Goal: Task Accomplishment & Management: Use online tool/utility

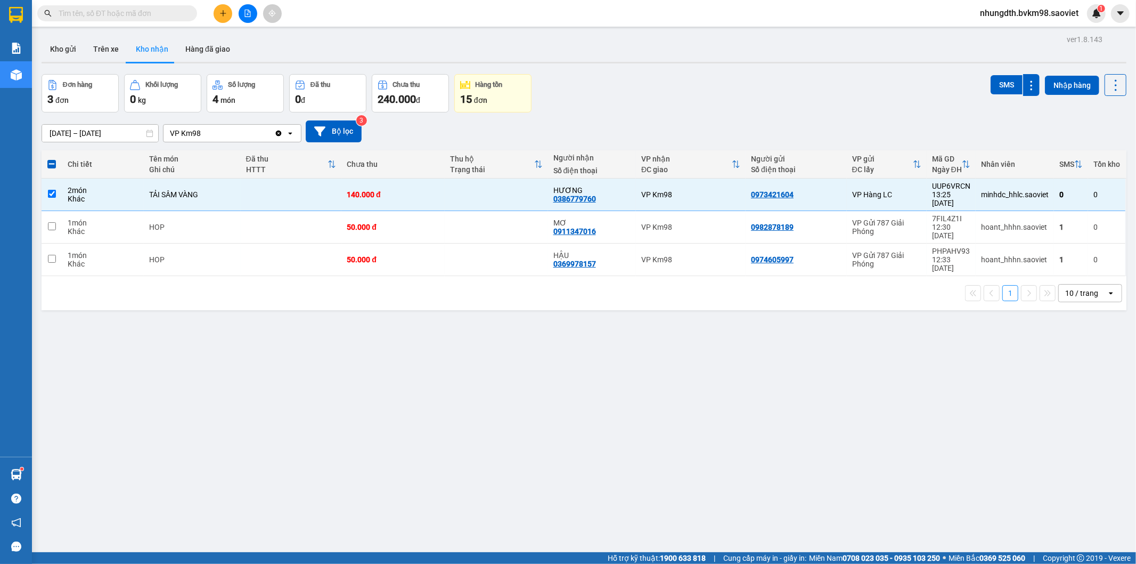
click at [253, 11] on button at bounding box center [248, 13] width 19 height 19
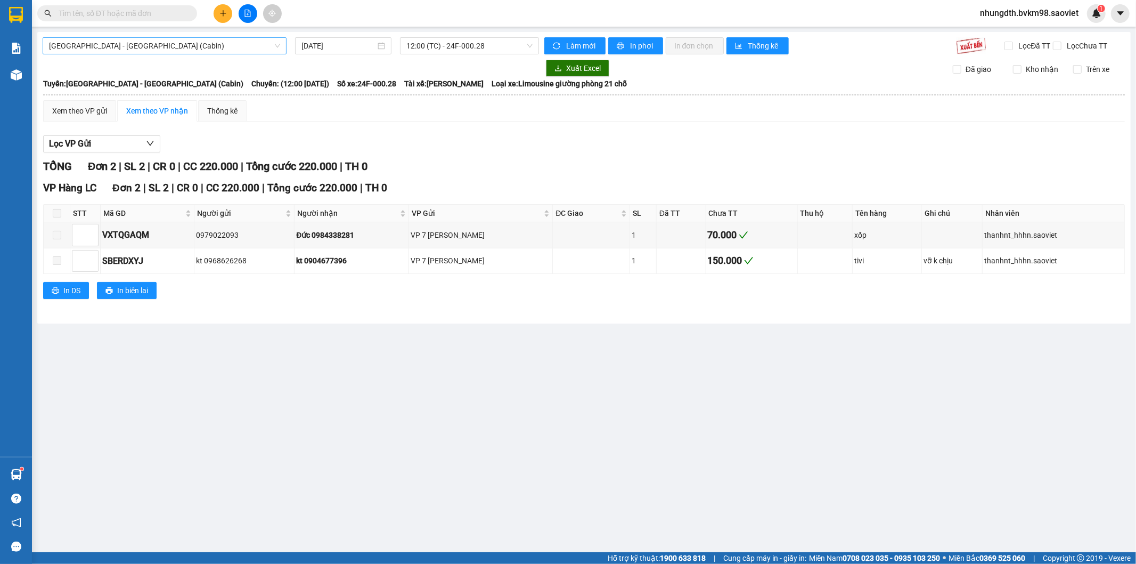
click at [175, 46] on span "[GEOGRAPHIC_DATA] - [GEOGRAPHIC_DATA] (Cabin)" at bounding box center [164, 46] width 231 height 16
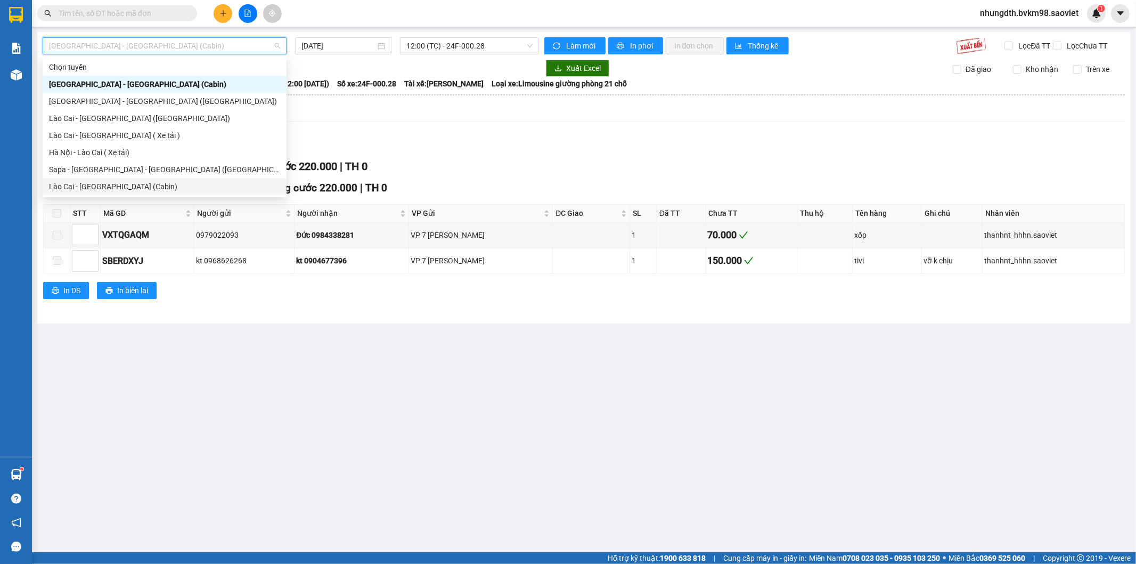
click at [129, 185] on div "Lào Cai - [GEOGRAPHIC_DATA] (Cabin)" at bounding box center [164, 187] width 231 height 12
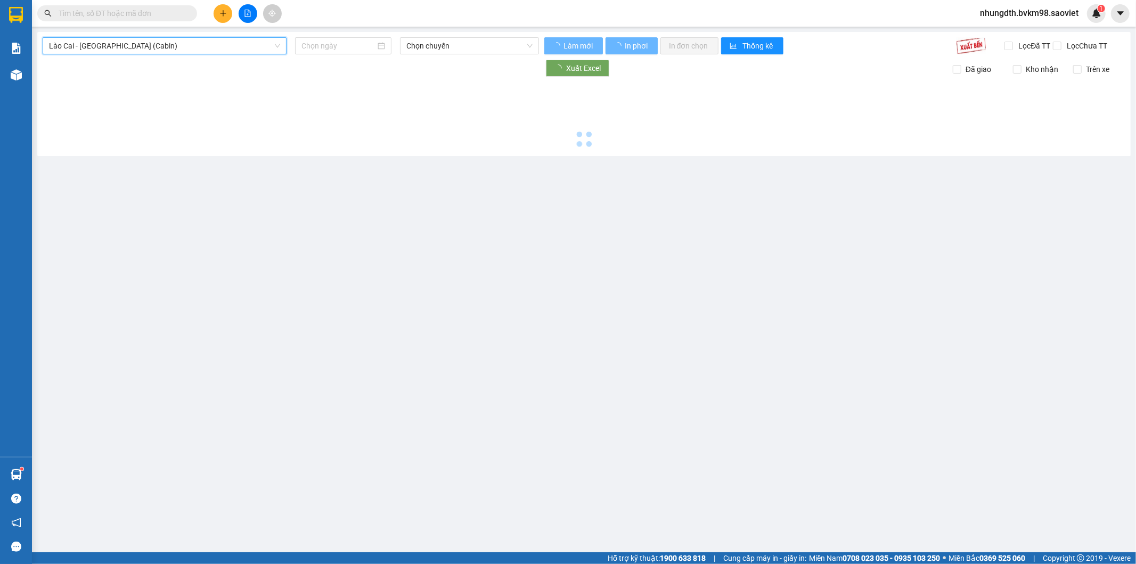
type input "[DATE]"
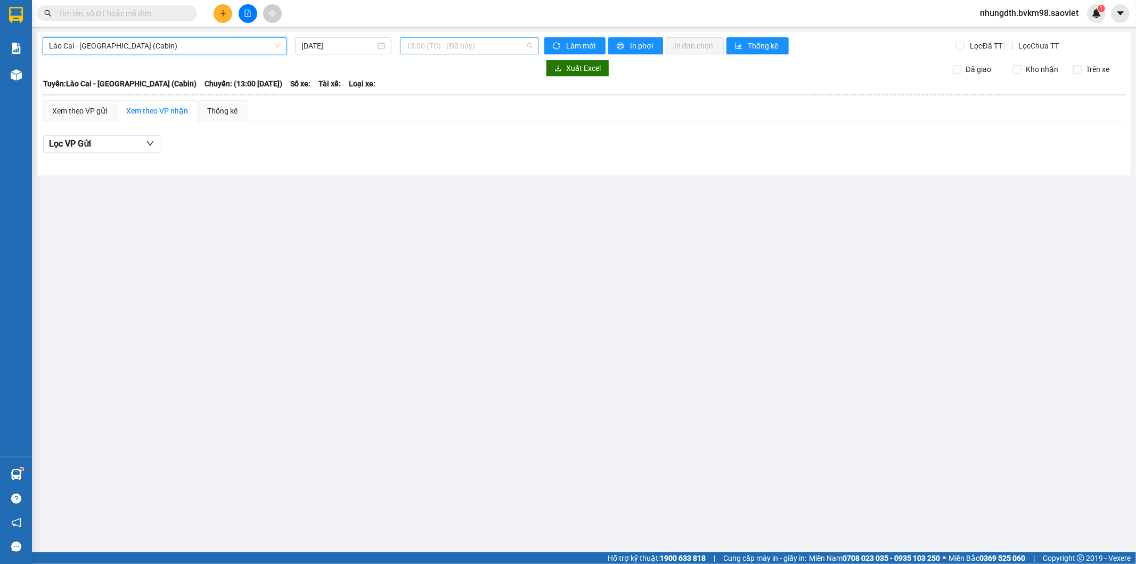
click at [474, 48] on span "13:00 (TC) - (Đã hủy)" at bounding box center [469, 46] width 126 height 16
click at [91, 44] on span "Lào Cai - [GEOGRAPHIC_DATA] (Cabin)" at bounding box center [164, 46] width 231 height 16
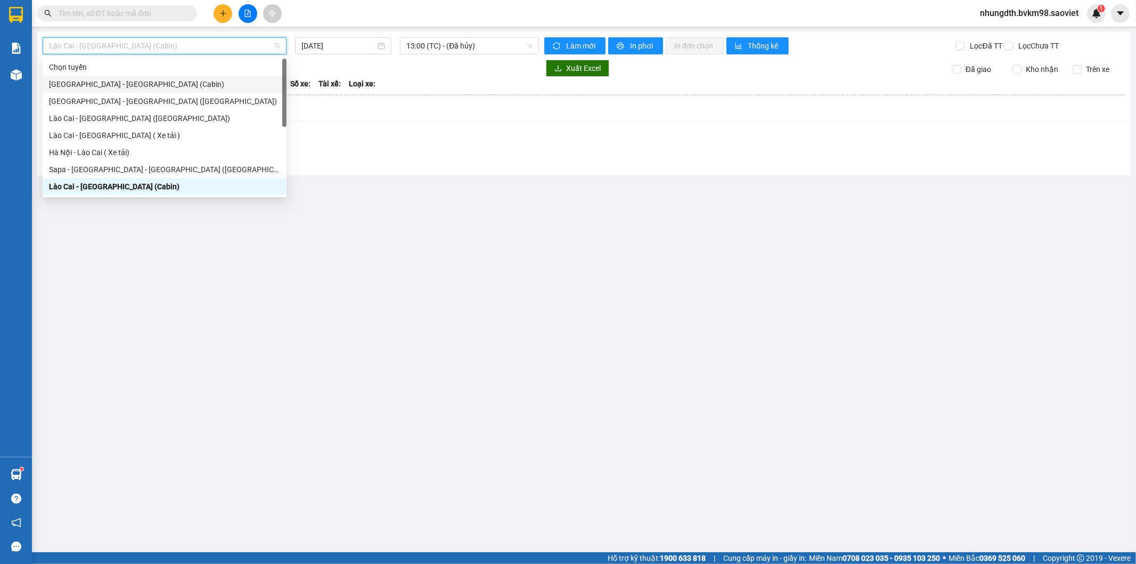
scroll to position [59, 0]
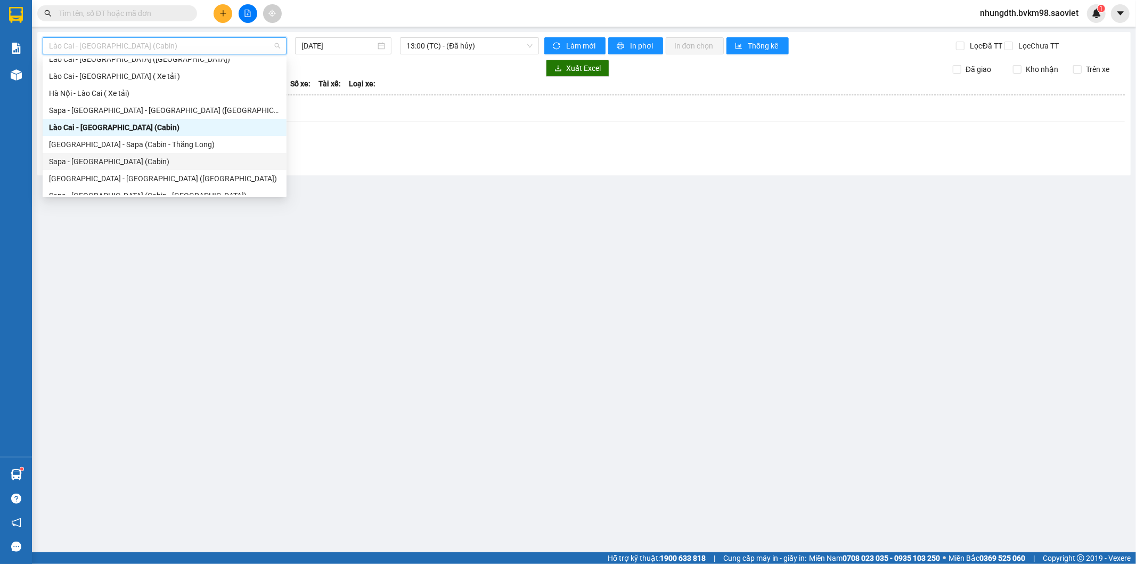
click at [135, 166] on div "Sapa - [GEOGRAPHIC_DATA] (Cabin)" at bounding box center [164, 162] width 231 height 12
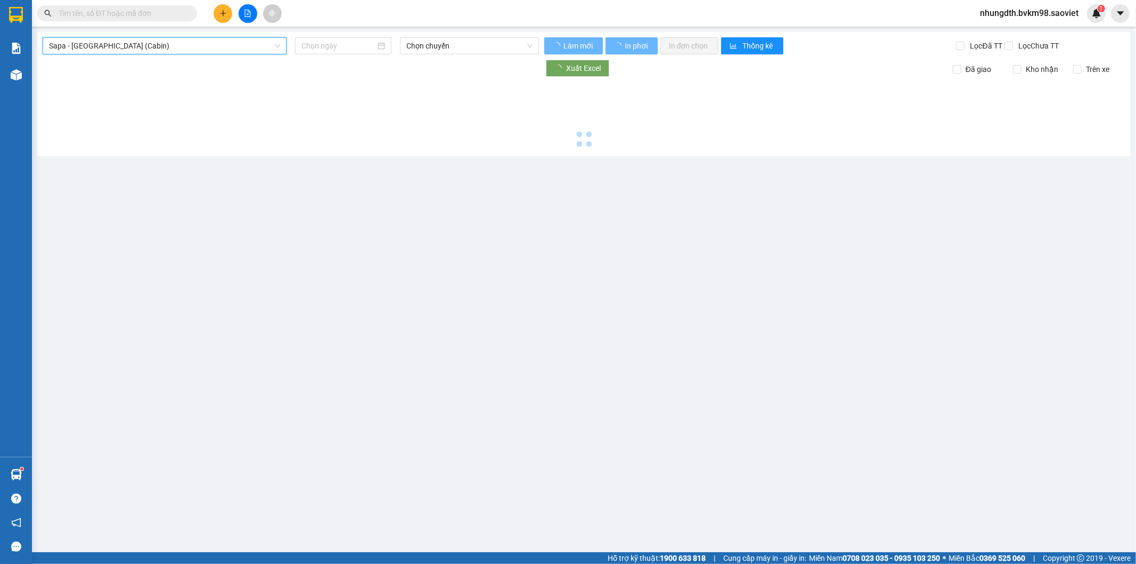
type input "[DATE]"
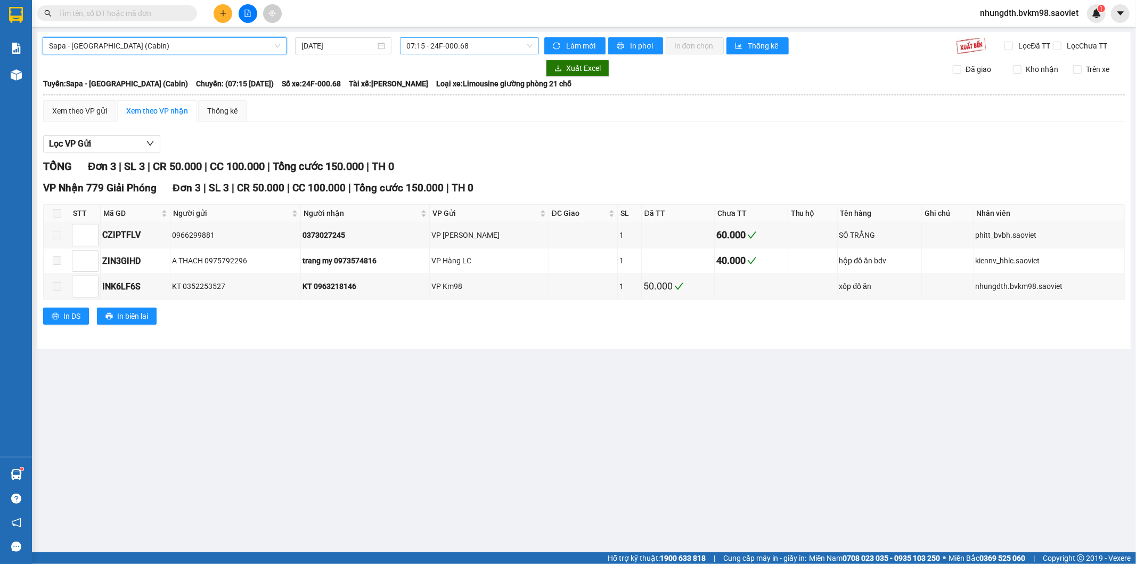
click at [483, 47] on span "07:15 - 24F-000.68" at bounding box center [469, 46] width 126 height 16
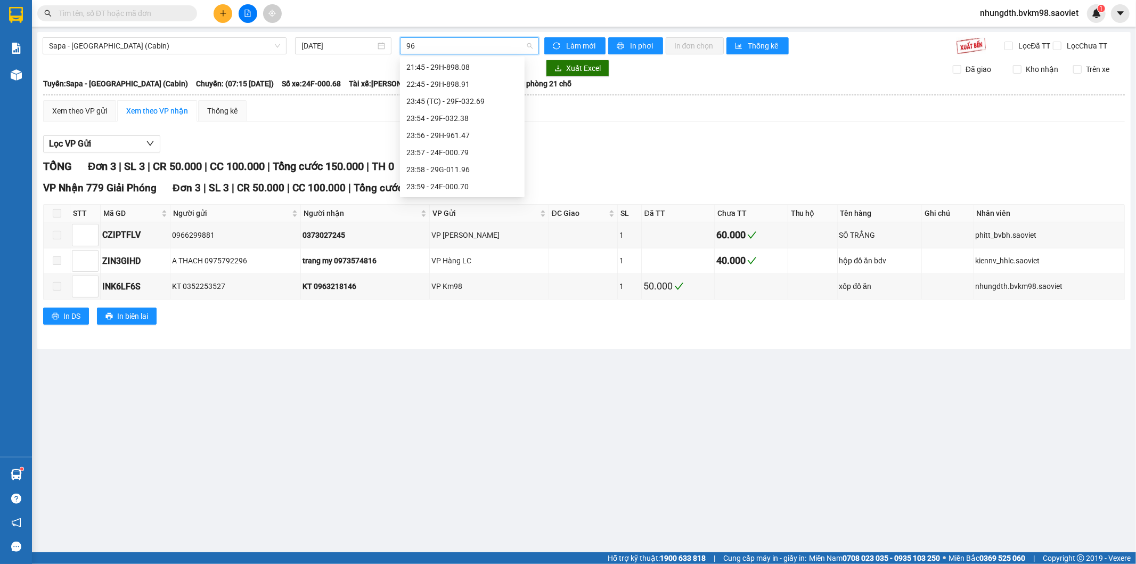
scroll to position [51, 0]
type input "961"
click at [457, 136] on div "15:15 - 29H-961.89" at bounding box center [462, 135] width 112 height 12
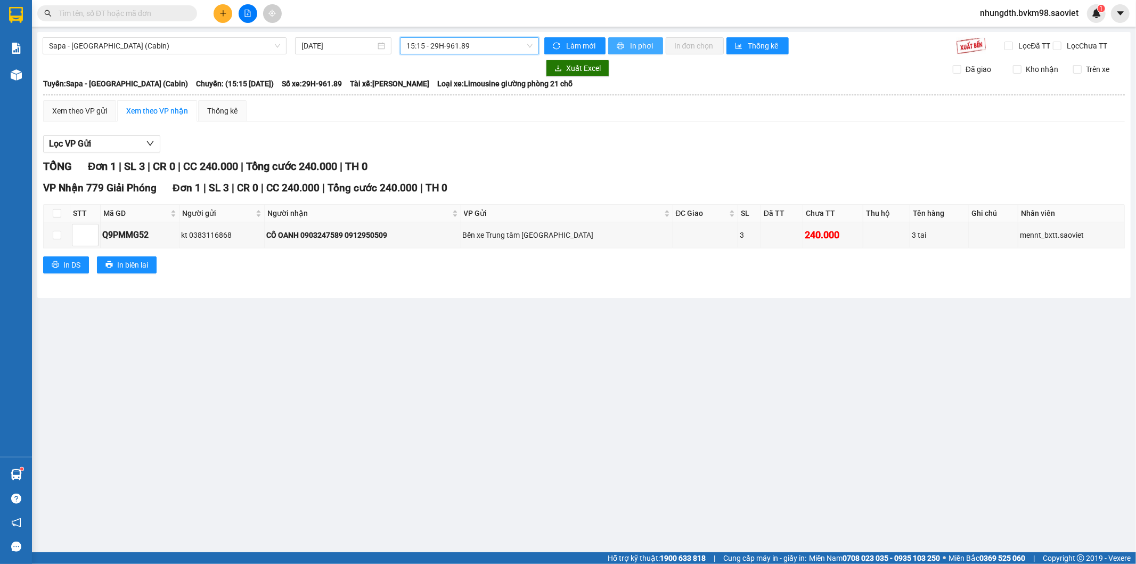
click at [637, 48] on span "In phơi" at bounding box center [642, 46] width 25 height 12
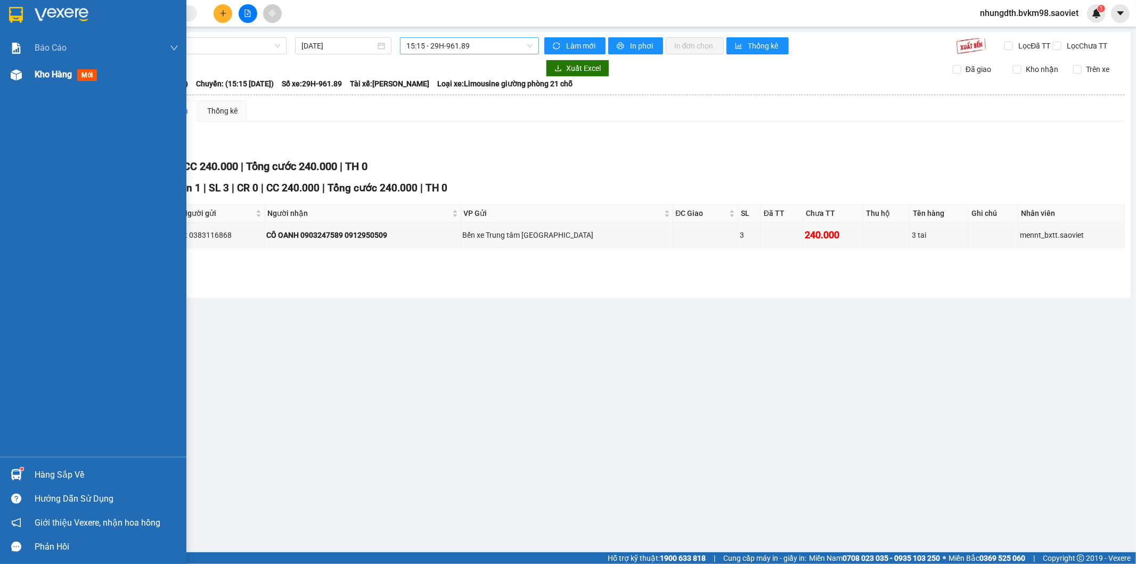
click at [50, 75] on span "Kho hàng" at bounding box center [53, 74] width 37 height 10
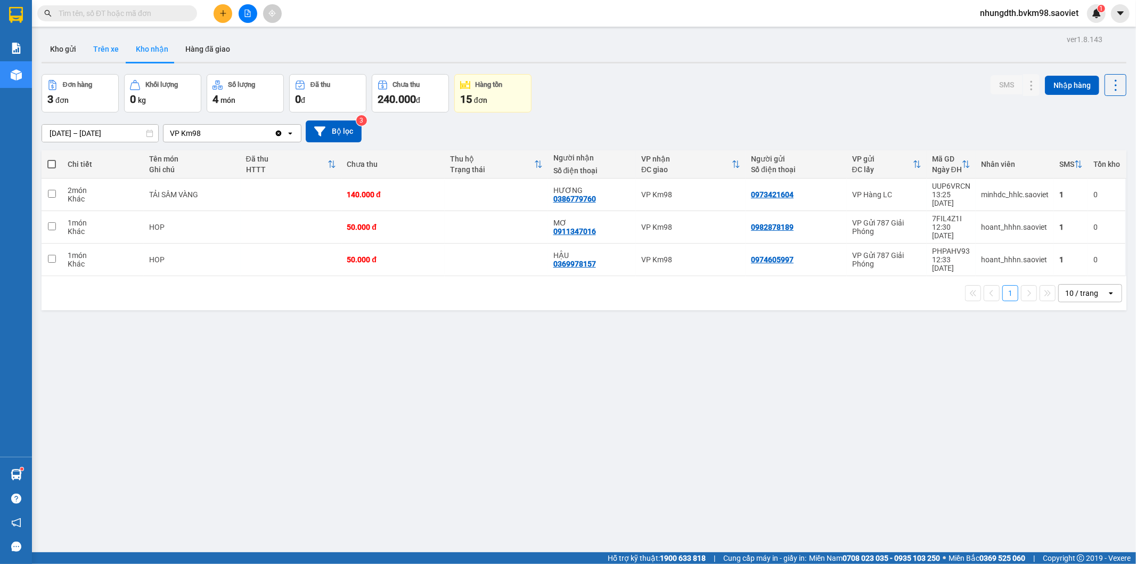
click at [99, 51] on button "Trên xe" at bounding box center [106, 49] width 43 height 26
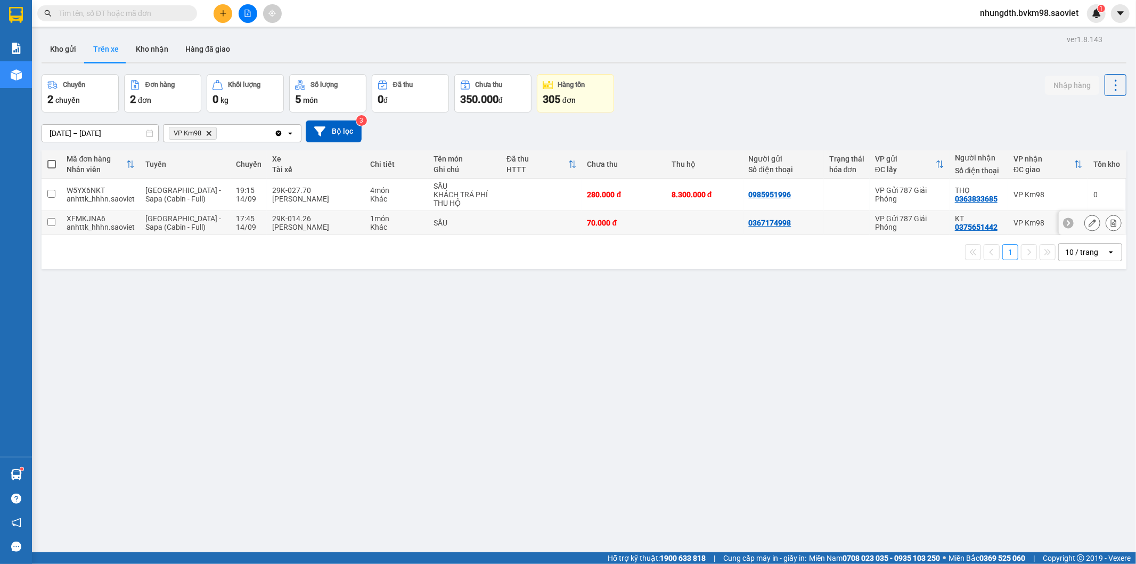
click at [50, 221] on input "checkbox" at bounding box center [51, 222] width 8 height 8
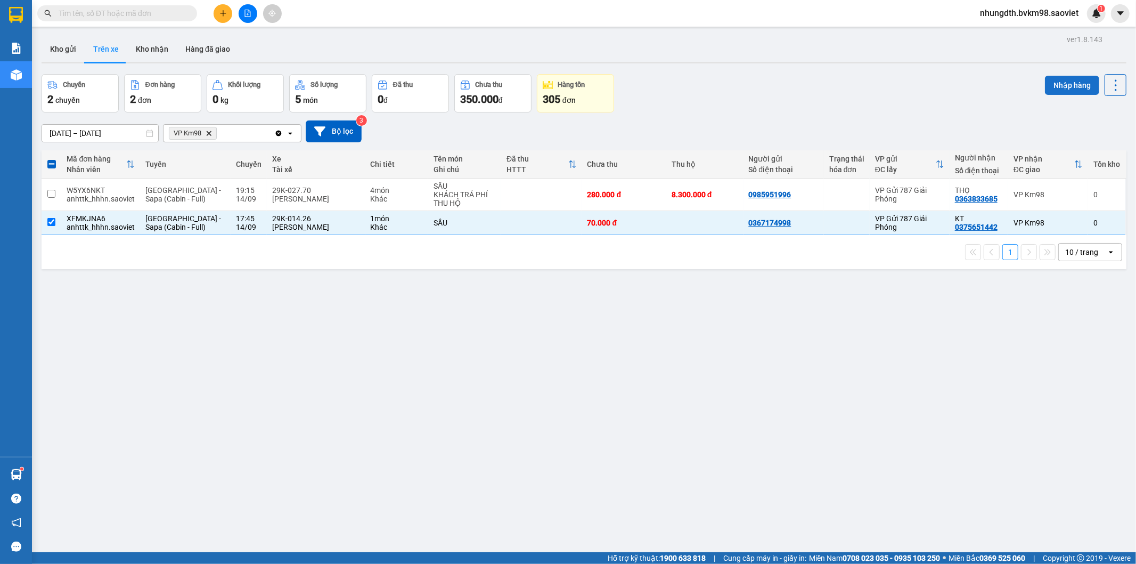
click at [1056, 85] on button "Nhập hàng" at bounding box center [1072, 85] width 54 height 19
checkbox input "false"
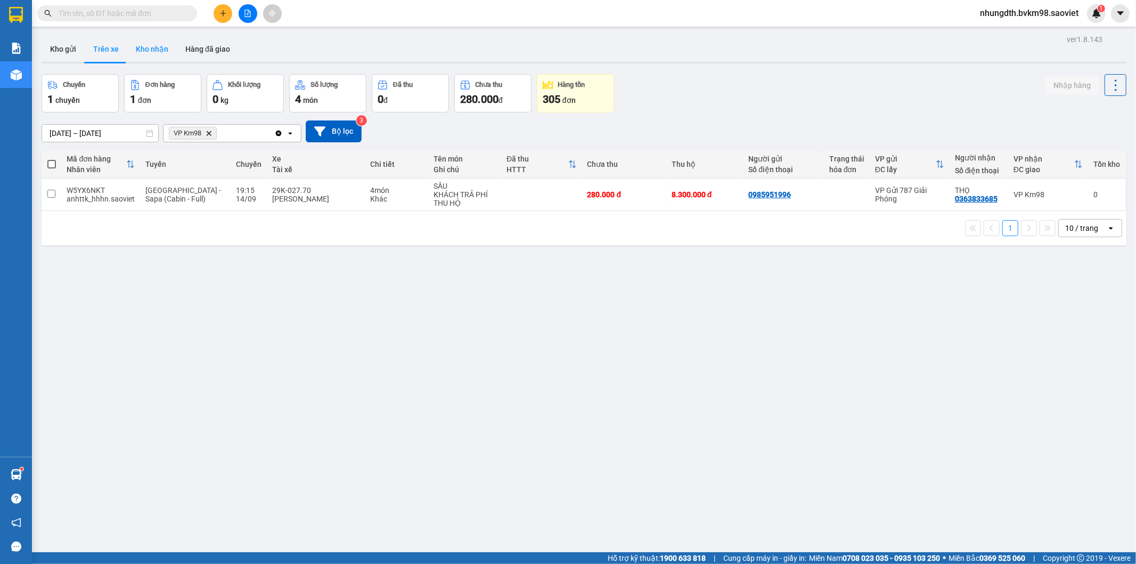
click at [150, 50] on button "Kho nhận" at bounding box center [152, 49] width 50 height 26
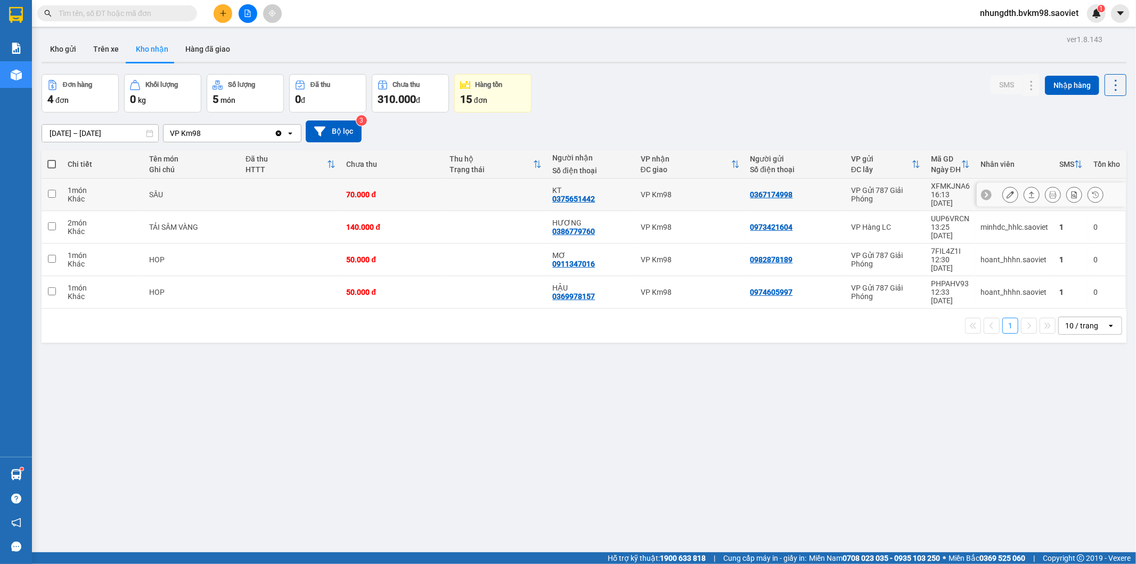
click at [54, 192] on input "checkbox" at bounding box center [52, 194] width 8 height 8
checkbox input "true"
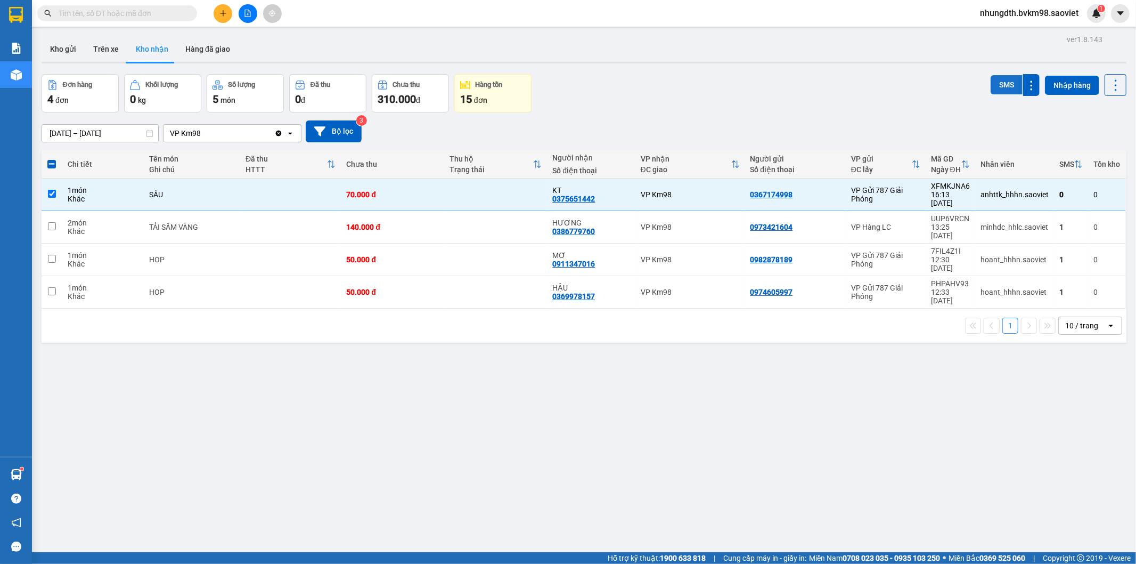
click at [991, 86] on button "SMS" at bounding box center [1007, 84] width 32 height 19
click at [728, 446] on div "ver 1.8.143 Kho gửi Trên xe Kho nhận Hàng đã giao Đơn hàng 4 đơn Khối lượng 0 k…" at bounding box center [584, 314] width 1094 height 564
